Goal: Transaction & Acquisition: Purchase product/service

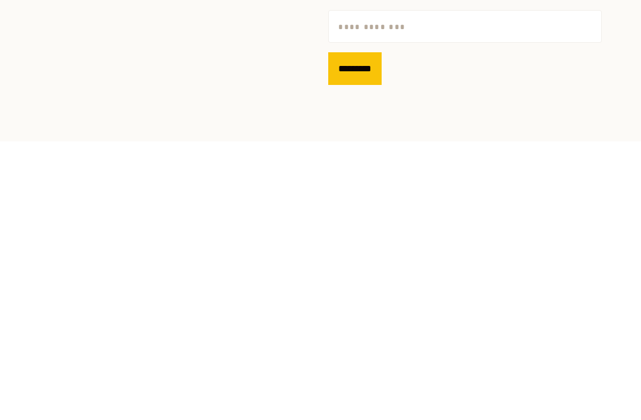
type input "*"
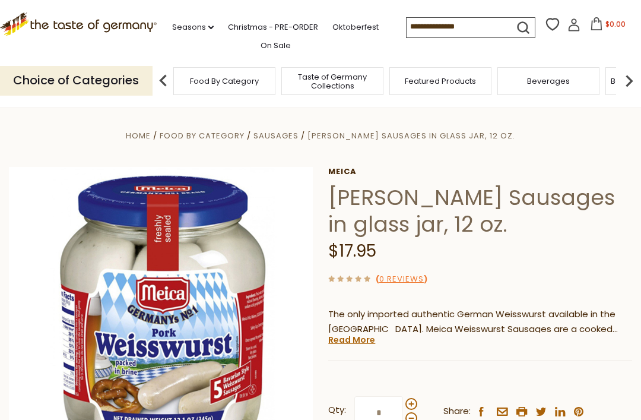
click at [273, 135] on span "Sausages" at bounding box center [276, 135] width 45 height 11
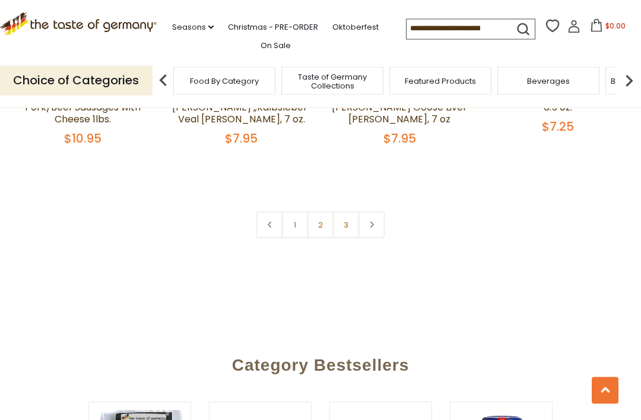
scroll to position [2948, 0]
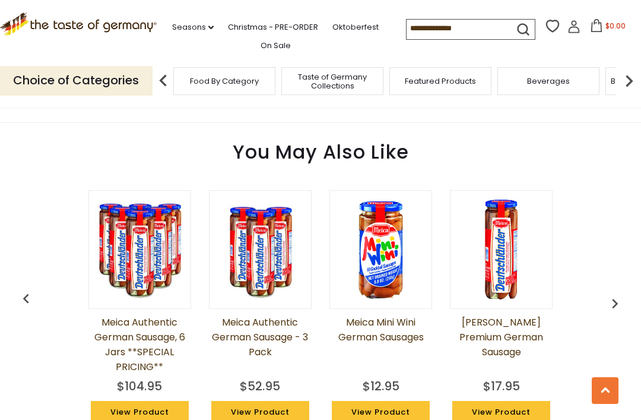
scroll to position [880, 0]
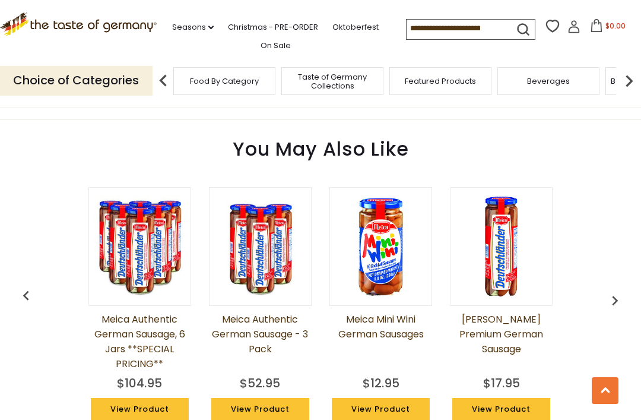
click at [623, 291] on img "button" at bounding box center [615, 300] width 19 height 19
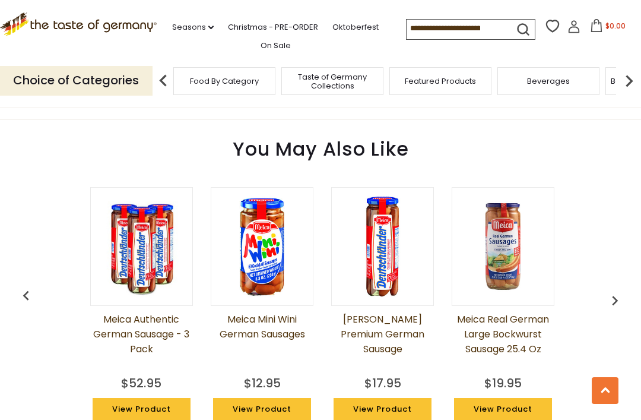
scroll to position [0, 121]
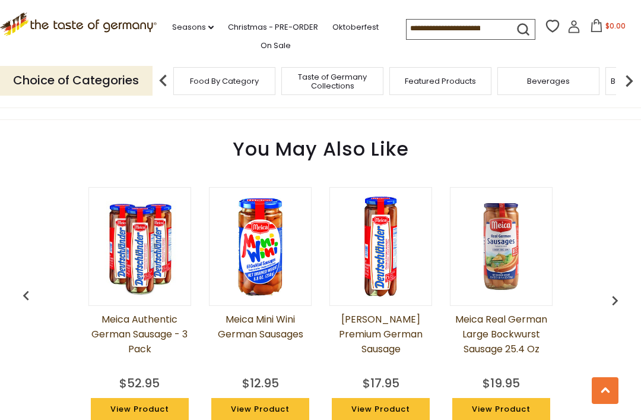
click at [392, 317] on link "[PERSON_NAME] Premium German Sausage" at bounding box center [381, 341] width 103 height 59
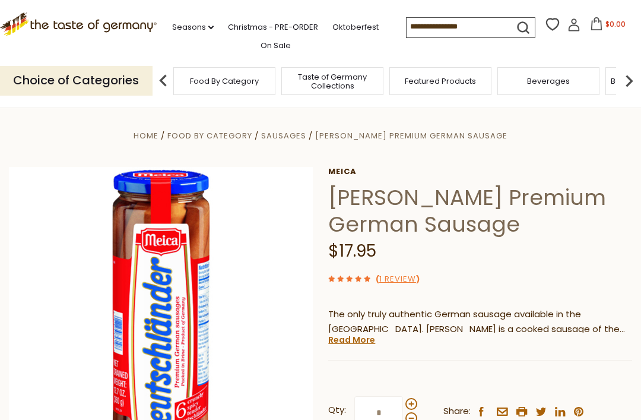
click at [121, 275] on img at bounding box center [161, 319] width 304 height 304
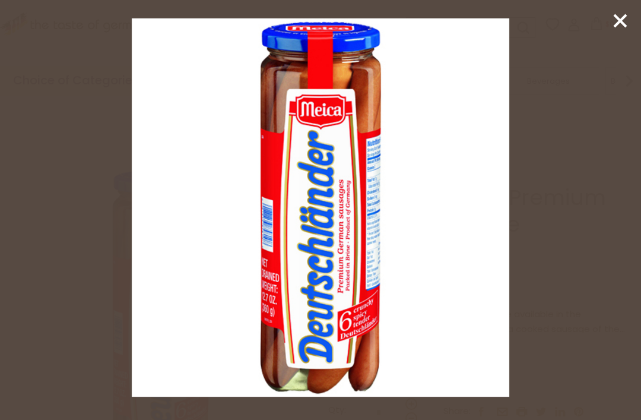
click at [396, 217] on img at bounding box center [321, 207] width 378 height 378
click at [613, 17] on icon at bounding box center [621, 21] width 18 height 18
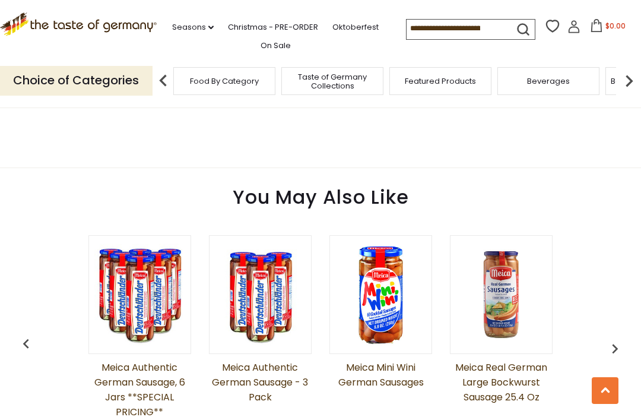
scroll to position [894, 0]
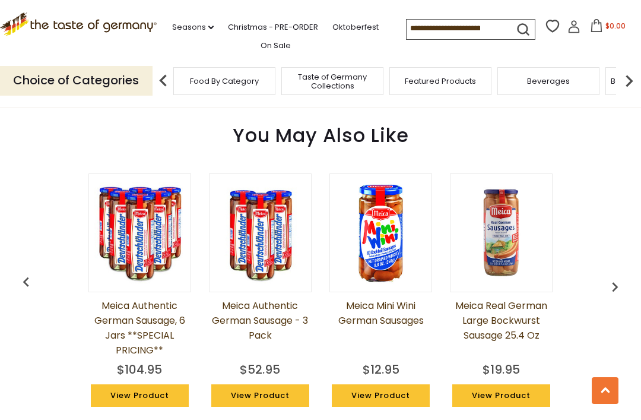
click at [143, 247] on img at bounding box center [140, 233] width 102 height 102
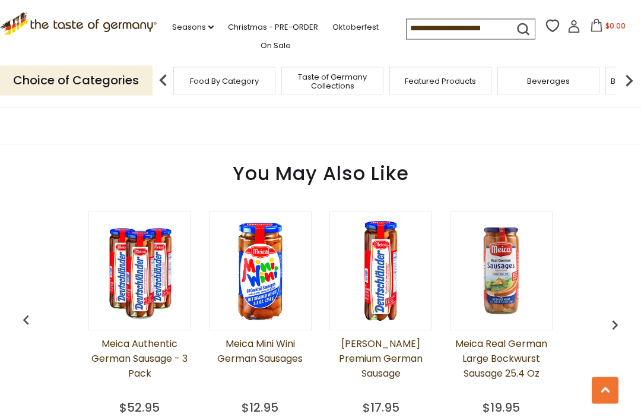
scroll to position [883, 0]
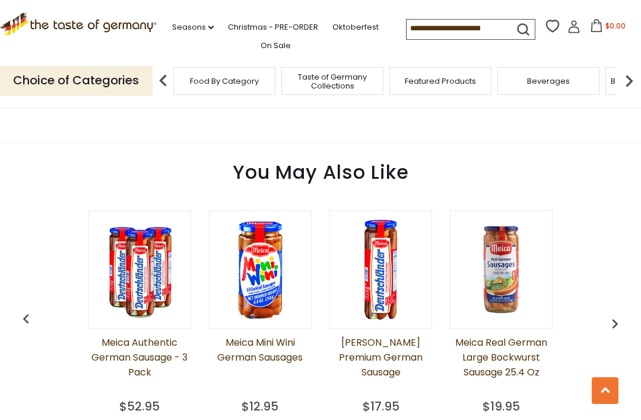
click at [517, 294] on img at bounding box center [502, 270] width 102 height 102
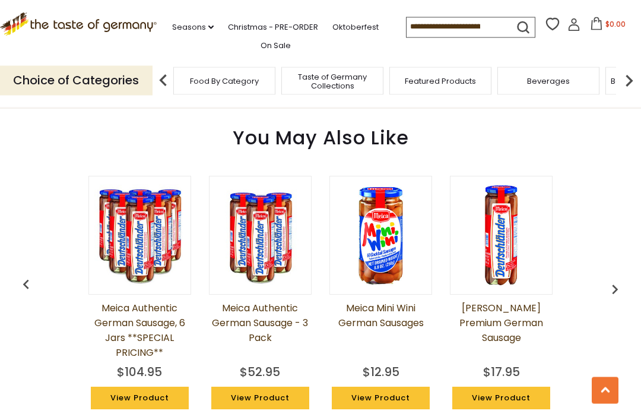
scroll to position [894, 0]
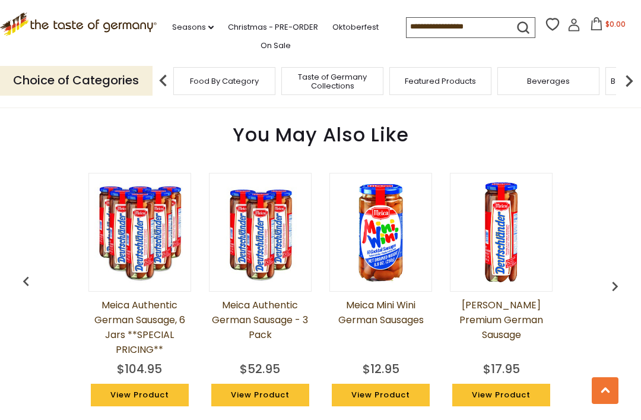
click at [617, 283] on img "button" at bounding box center [615, 286] width 19 height 19
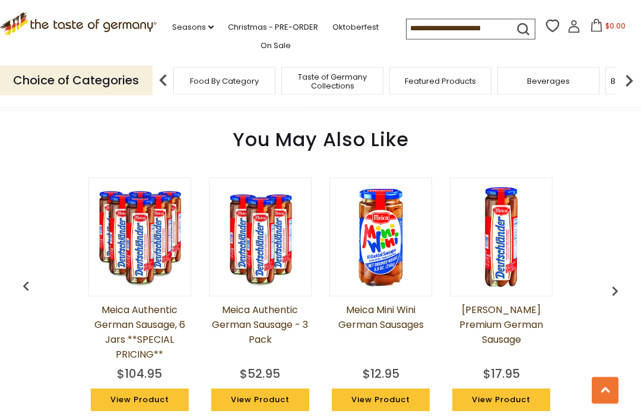
scroll to position [889, 0]
click at [132, 255] on img at bounding box center [140, 237] width 102 height 102
